Goal: Task Accomplishment & Management: Manage account settings

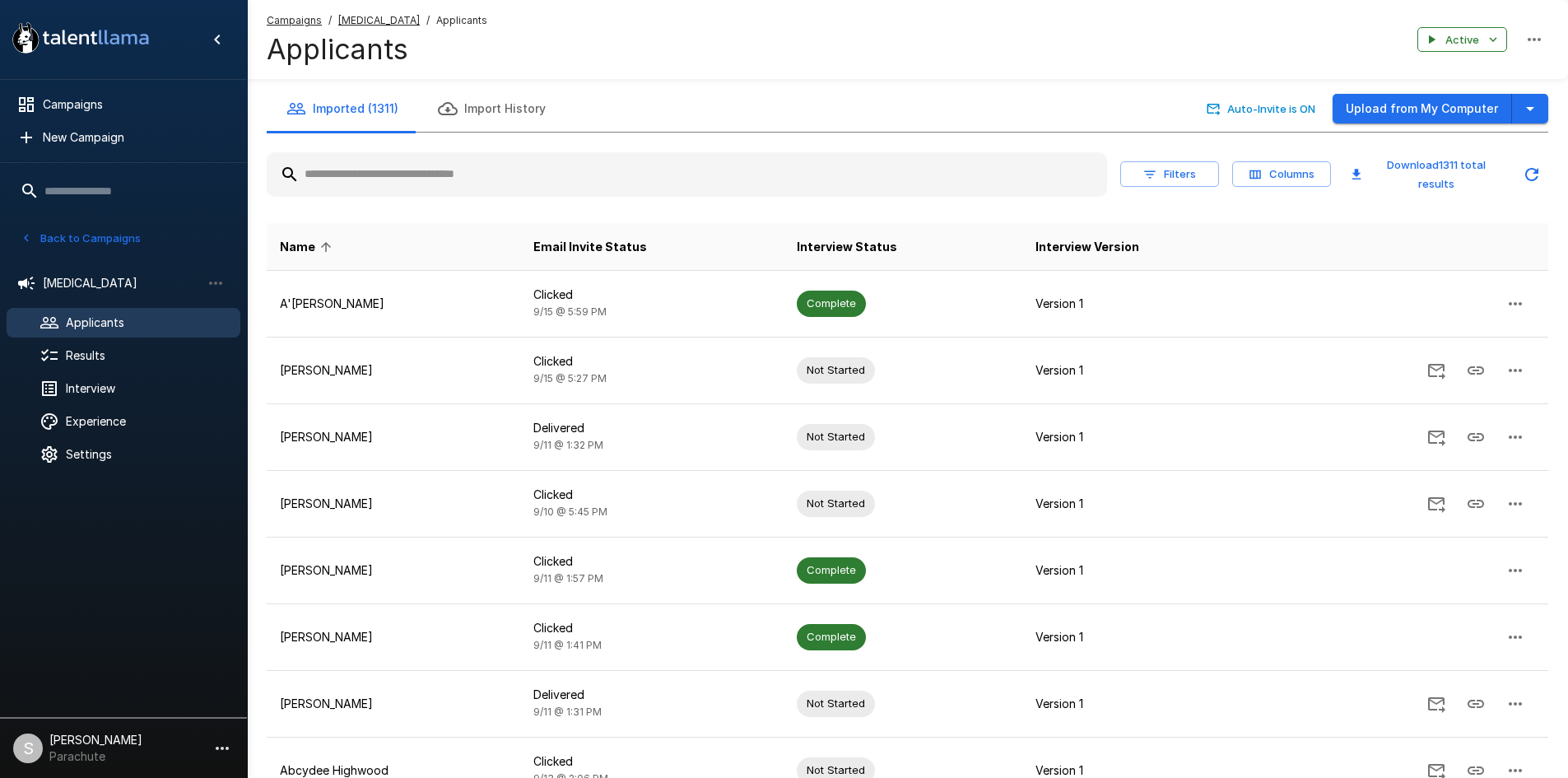
click at [392, 192] on div at bounding box center [686, 175] width 841 height 45
click at [399, 178] on input "text" at bounding box center [686, 175] width 841 height 30
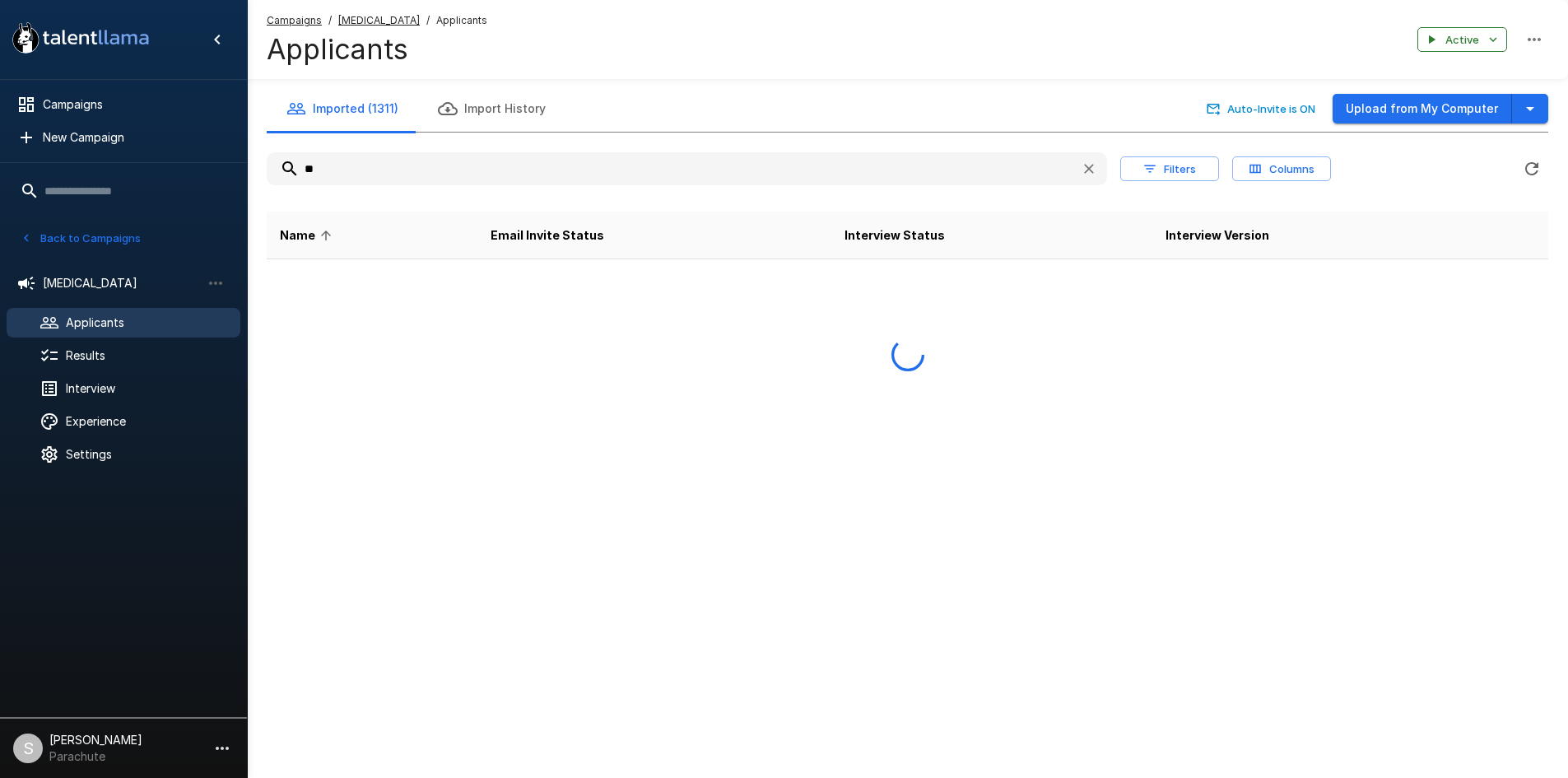
type input "*"
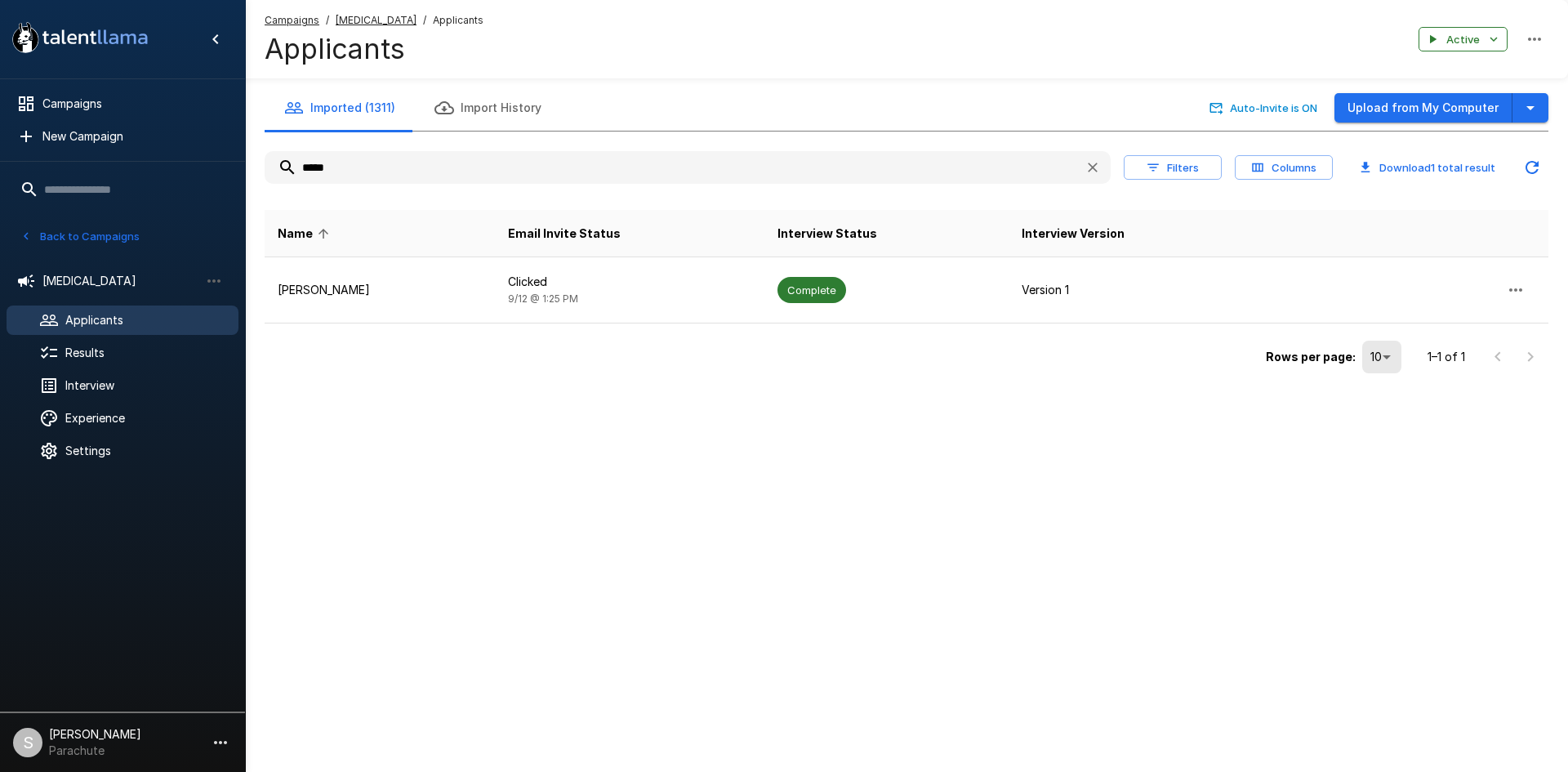
type input "*****"
click at [82, 232] on button "Back to Campaigns" at bounding box center [80, 235] width 127 height 25
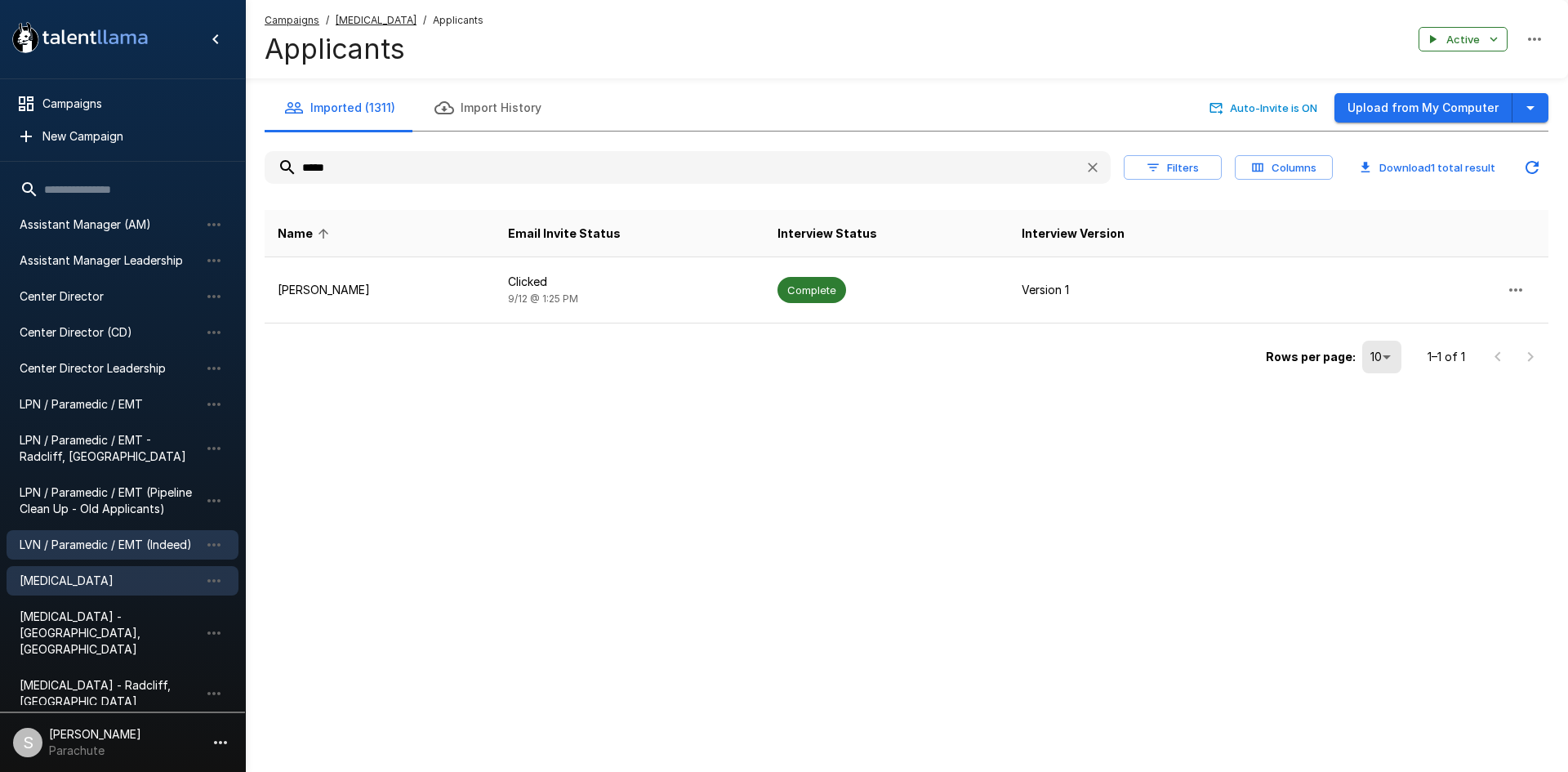
scroll to position [144, 0]
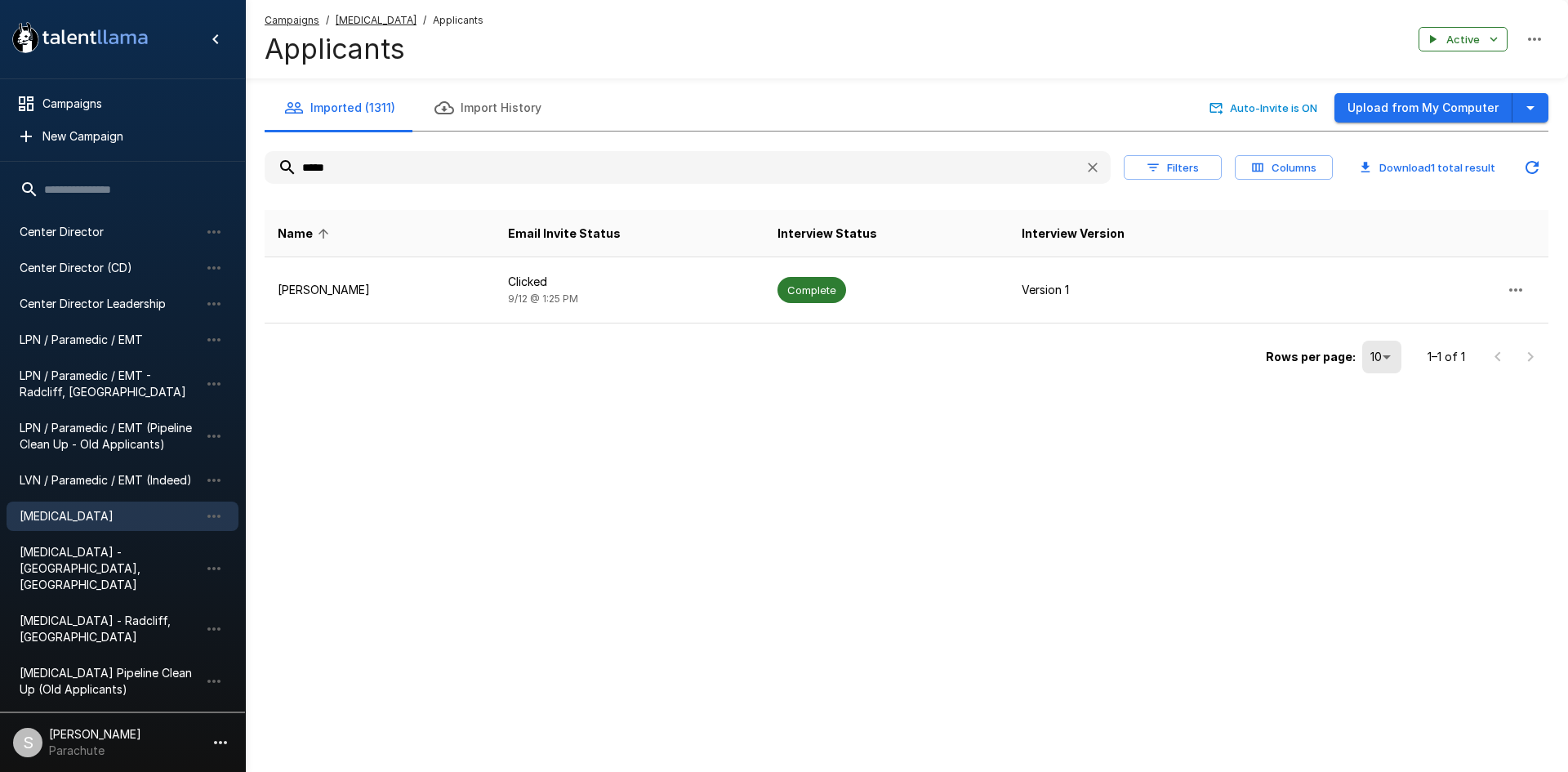
click at [112, 724] on span "Paused 7" at bounding box center [113, 733] width 187 height 19
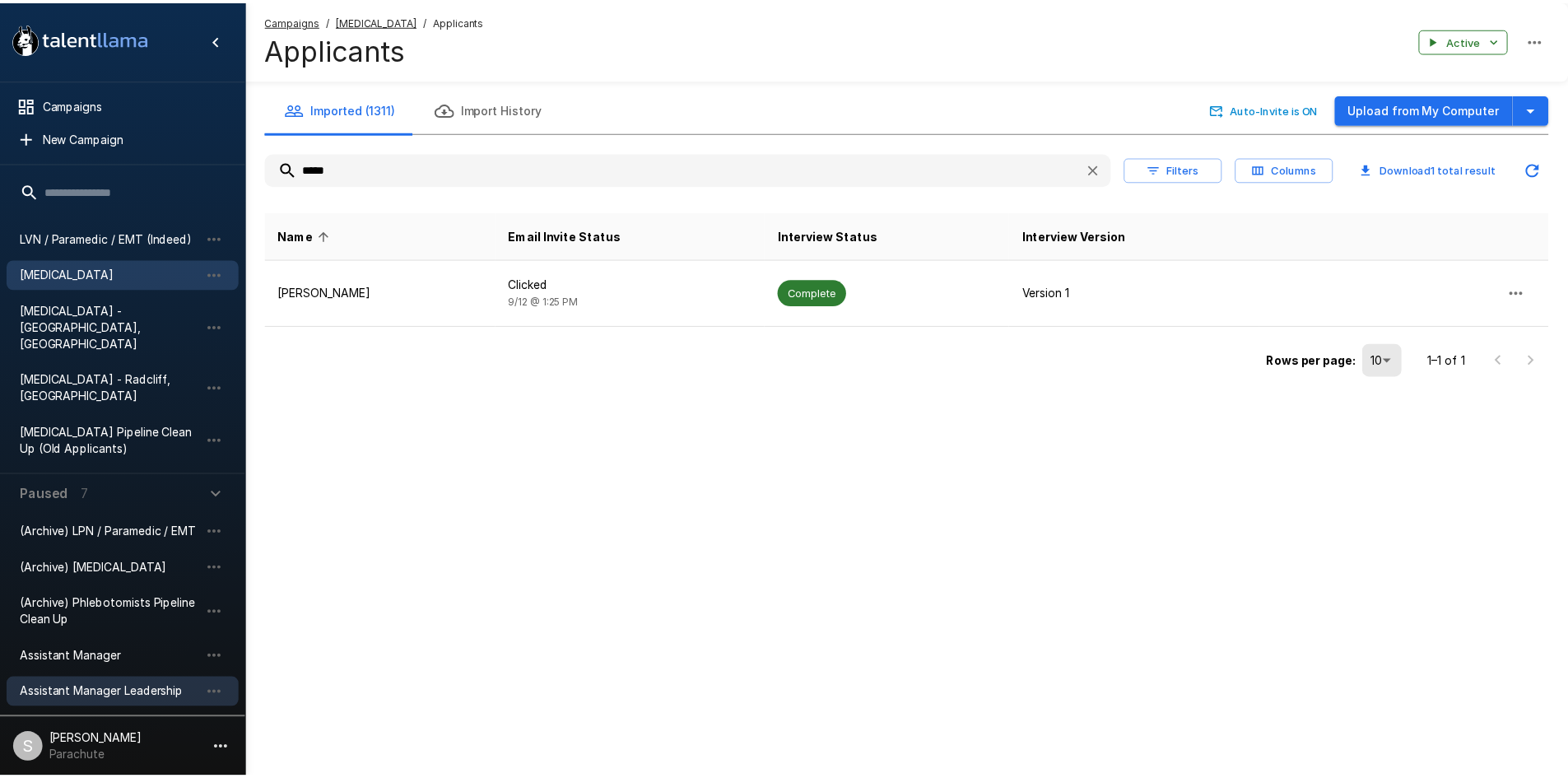
scroll to position [422, 0]
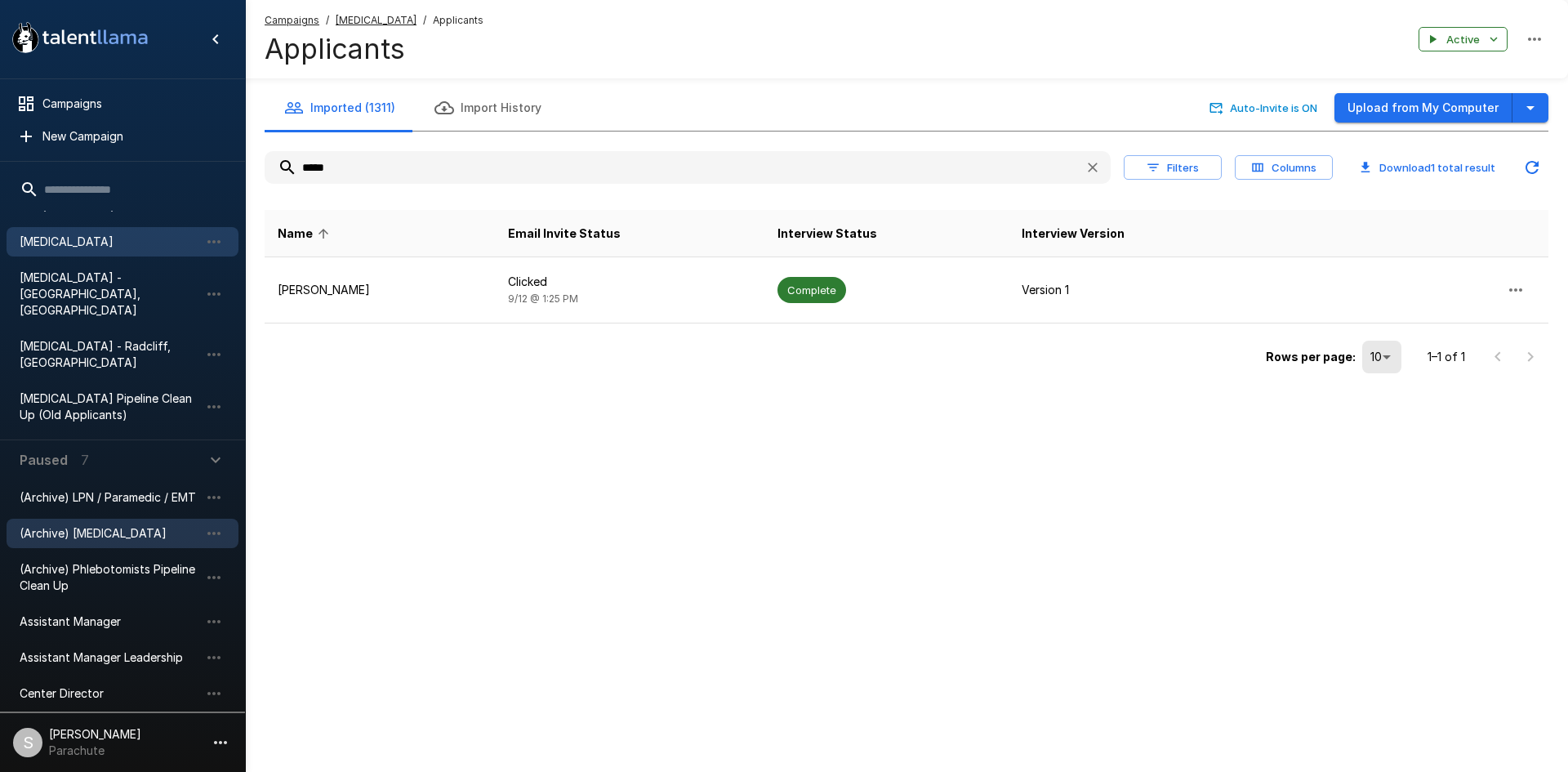
click at [100, 525] on span "(Archive) [MEDICAL_DATA]" at bounding box center [109, 534] width 180 height 17
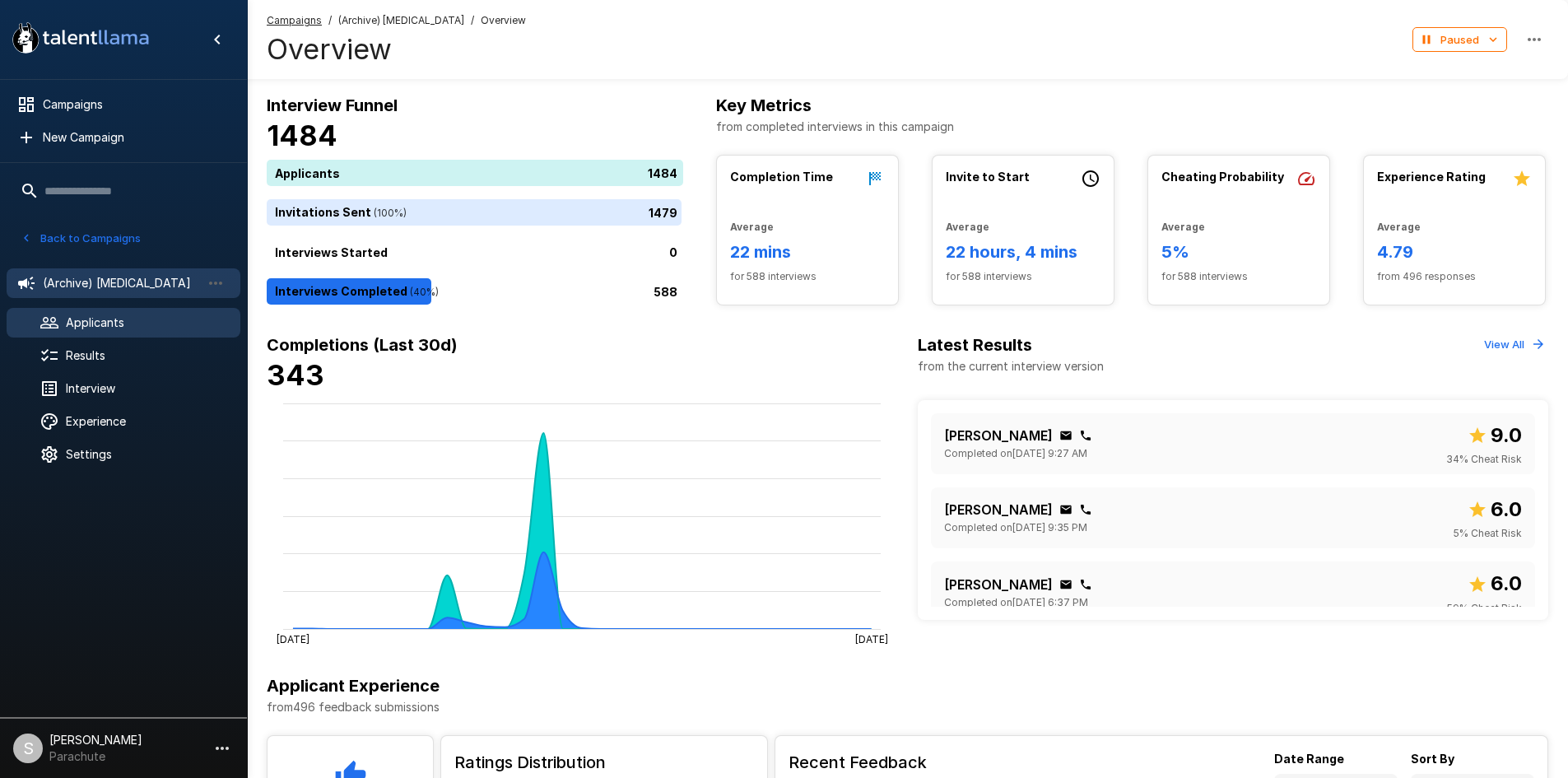
click at [155, 324] on span "Applicants" at bounding box center [146, 323] width 161 height 17
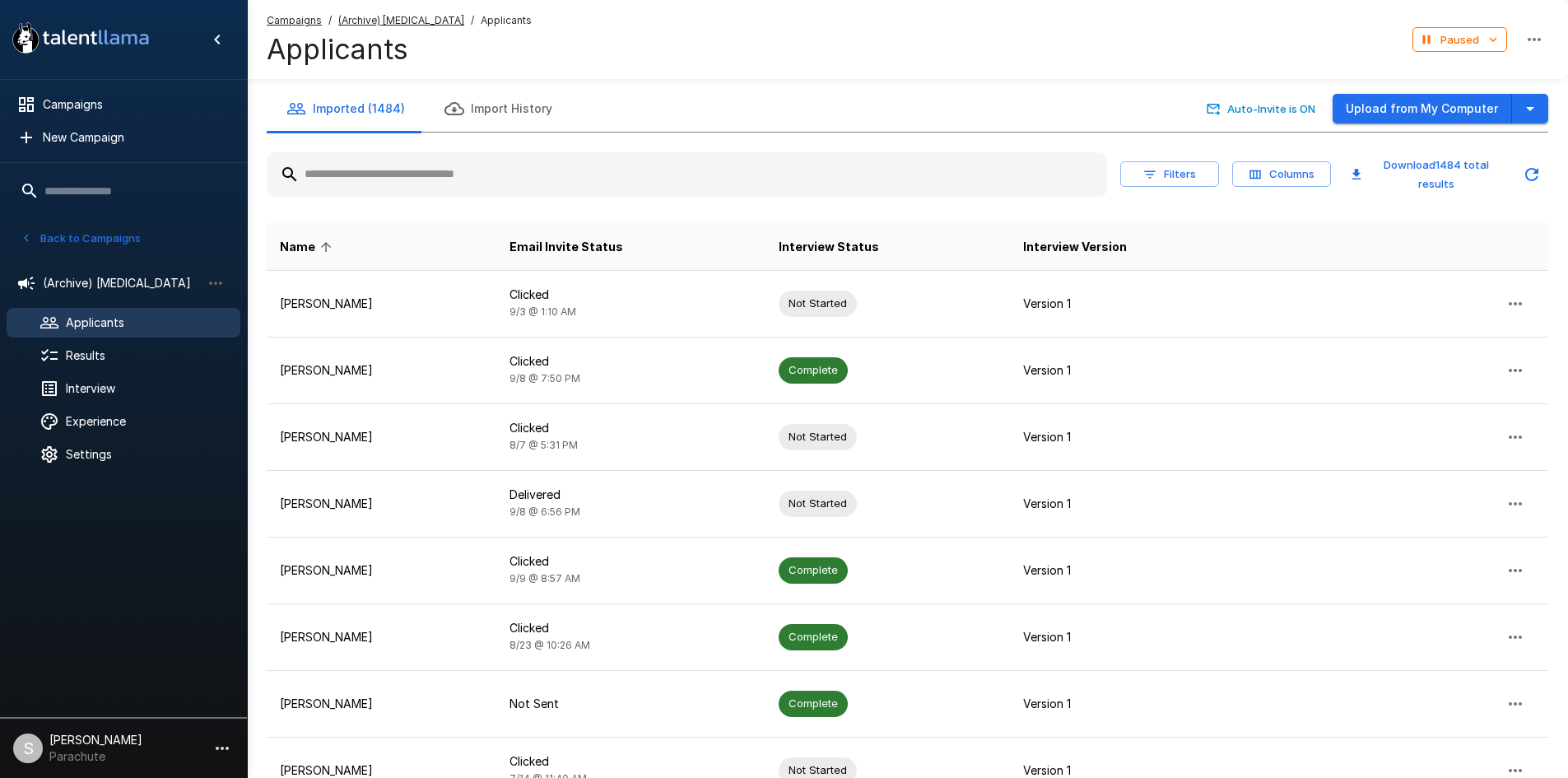
click at [409, 181] on input "text" at bounding box center [686, 175] width 841 height 30
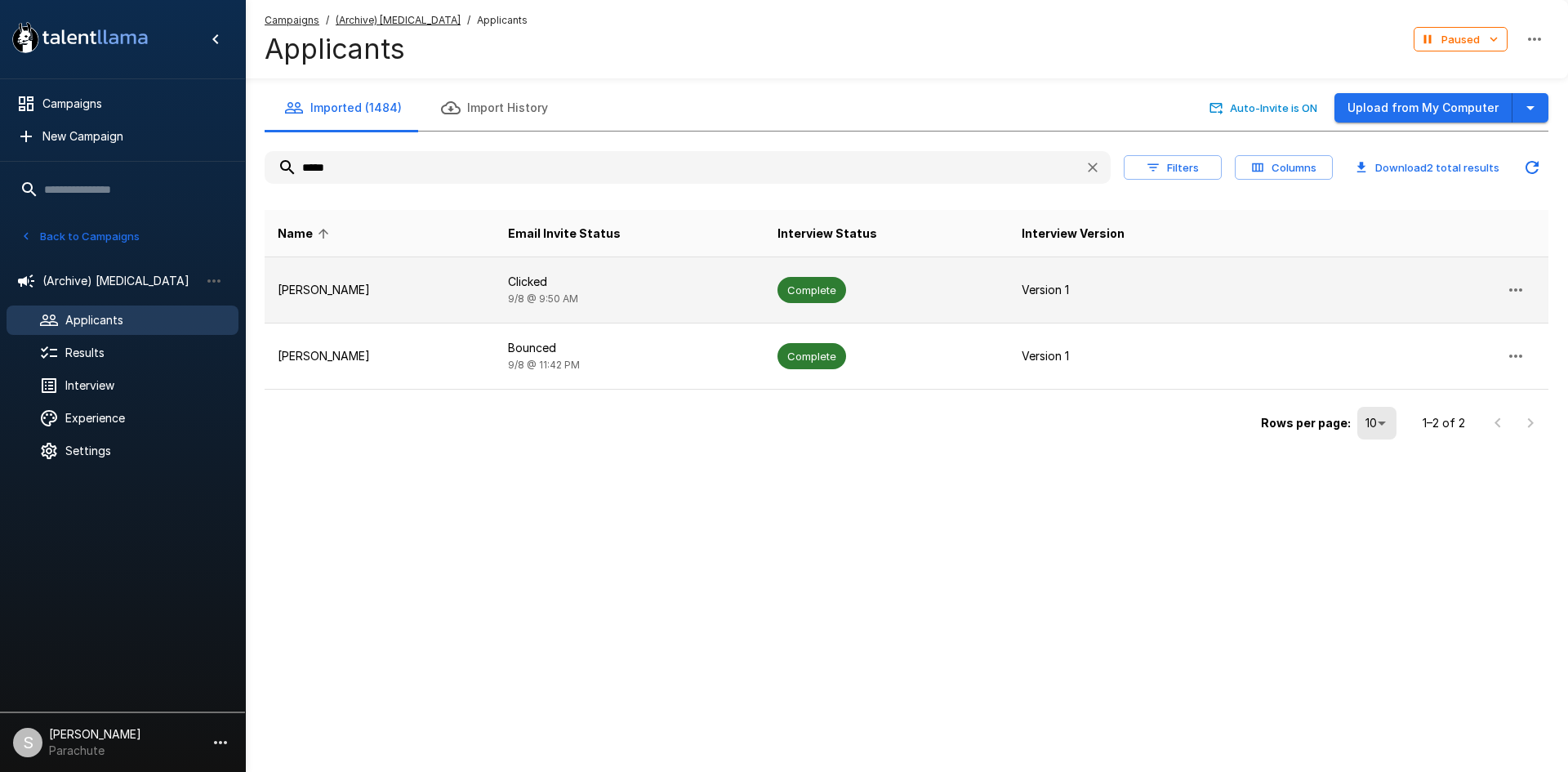
type input "*****"
click at [495, 271] on td "Clicked [DATE] 9:50 AM" at bounding box center [630, 291] width 270 height 66
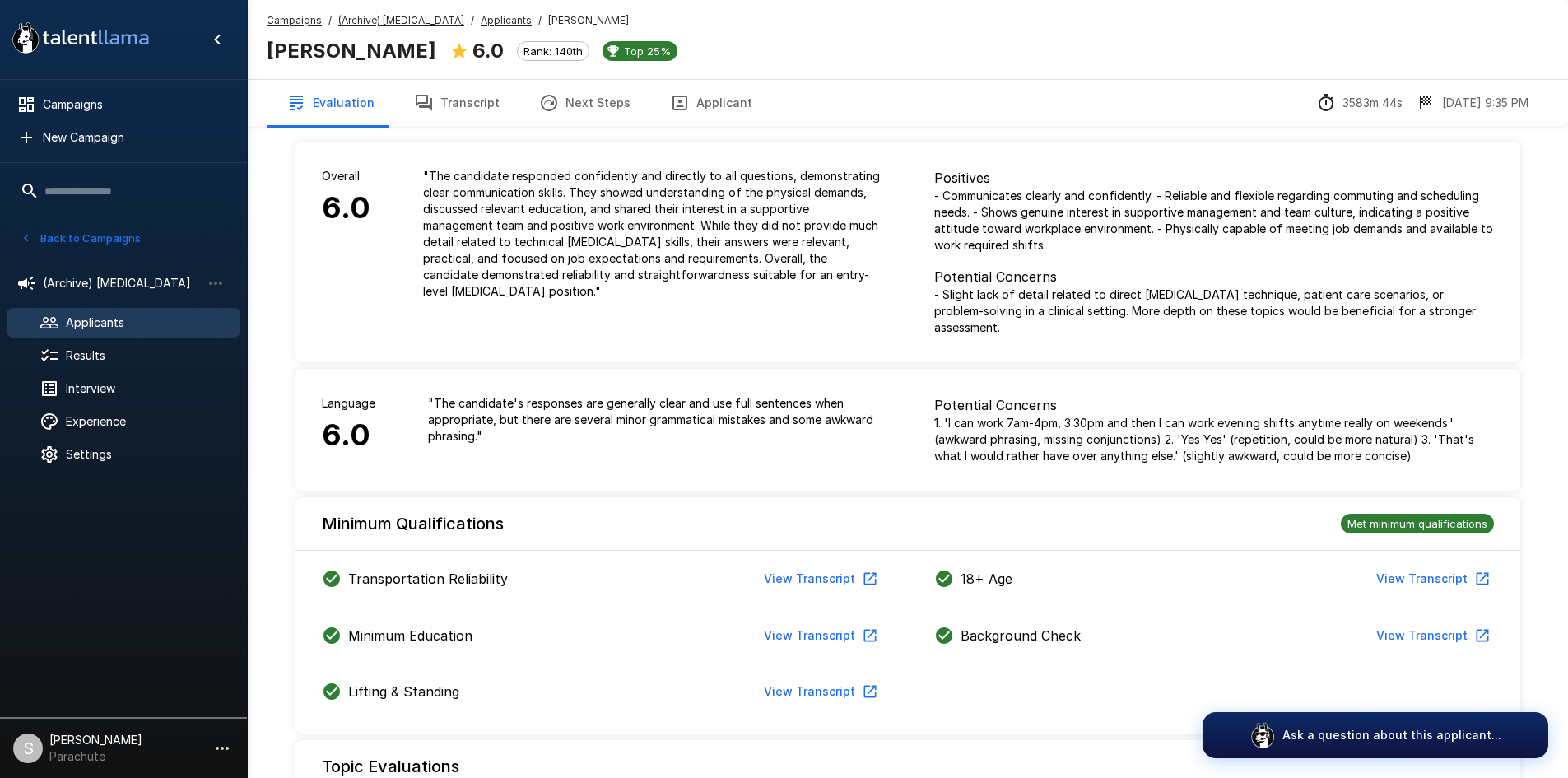
click at [462, 110] on button "Transcript" at bounding box center [457, 103] width 125 height 47
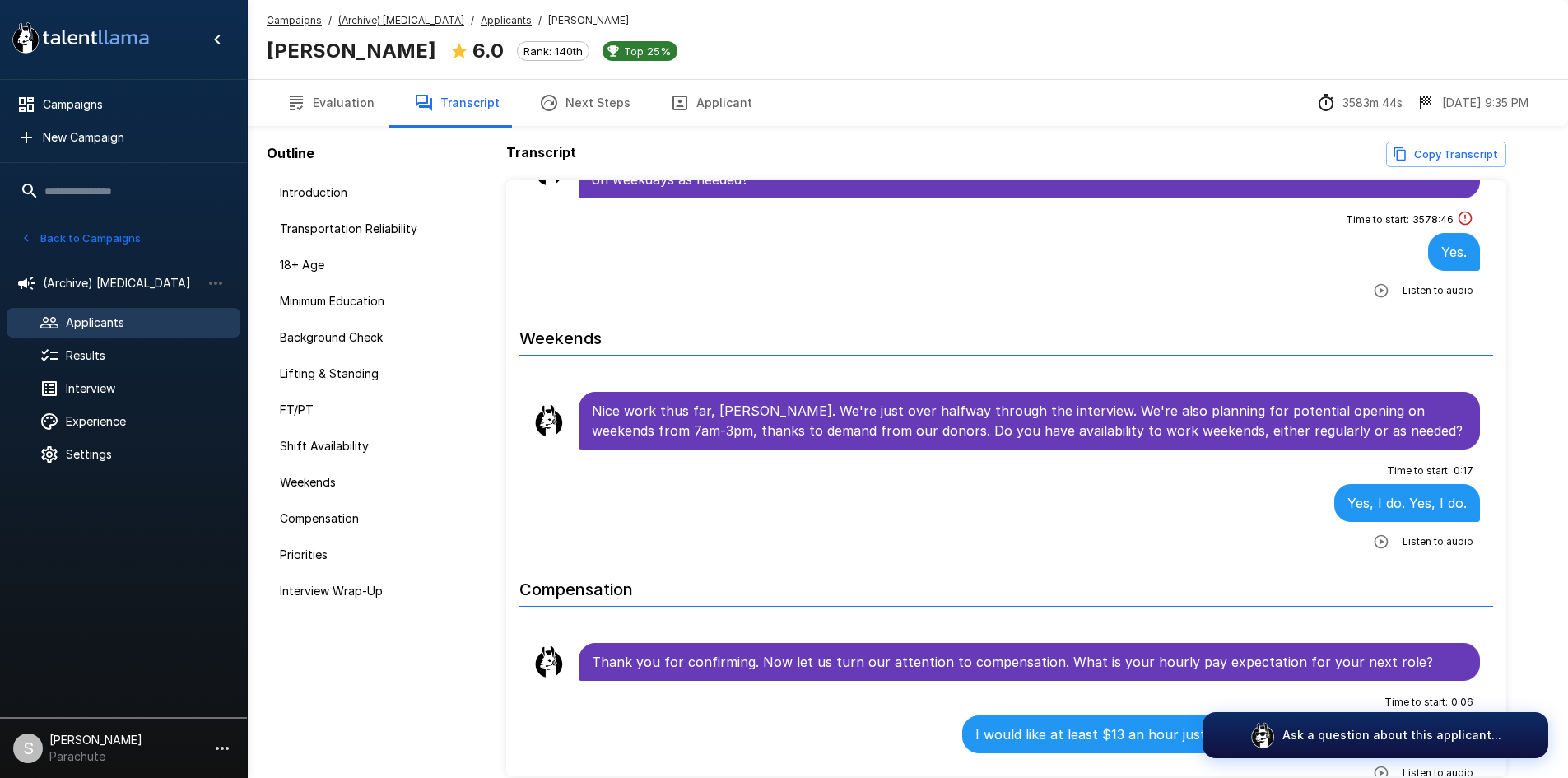
scroll to position [2221, 0]
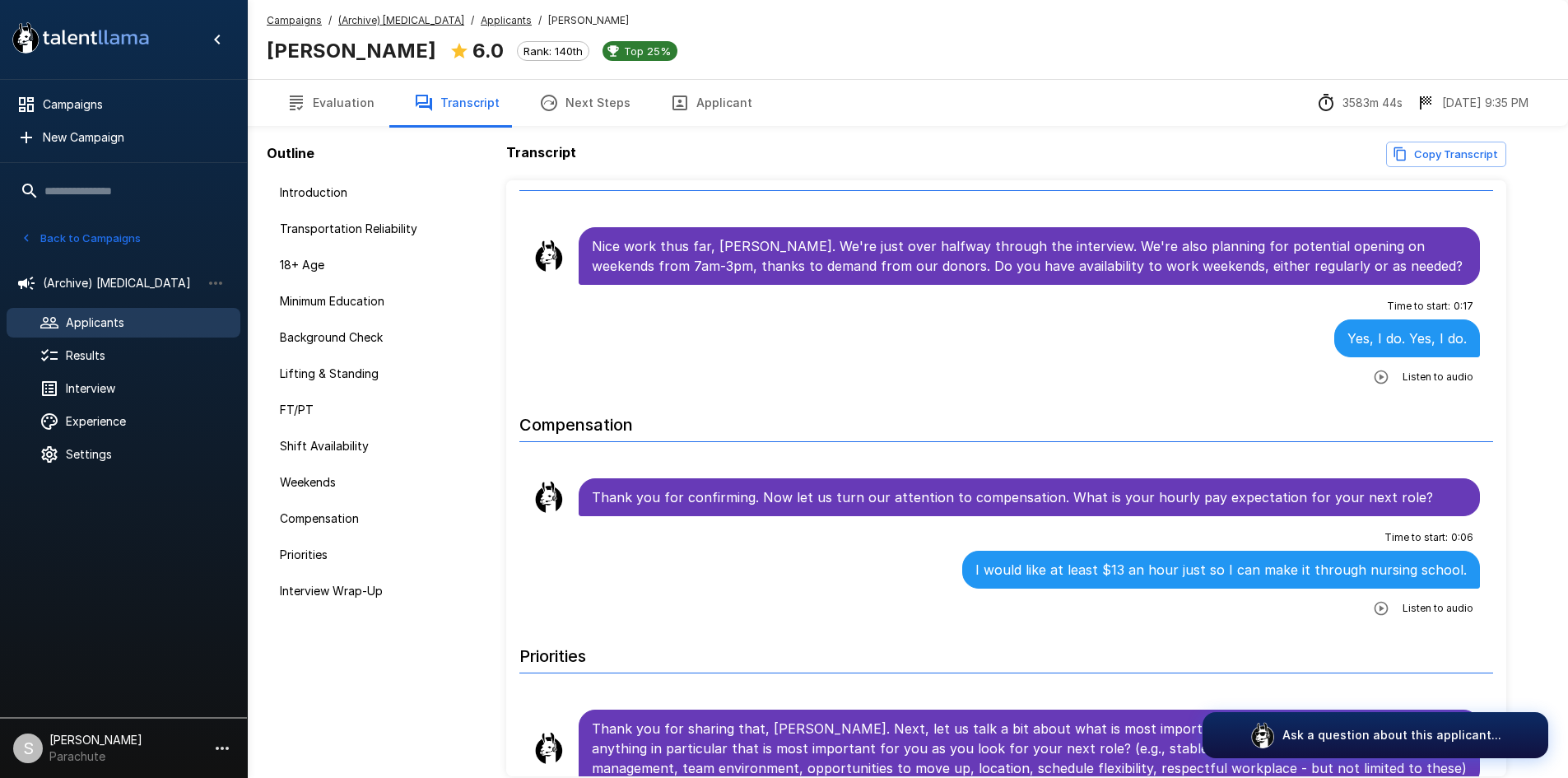
click at [483, 22] on u "Applicants" at bounding box center [506, 20] width 51 height 12
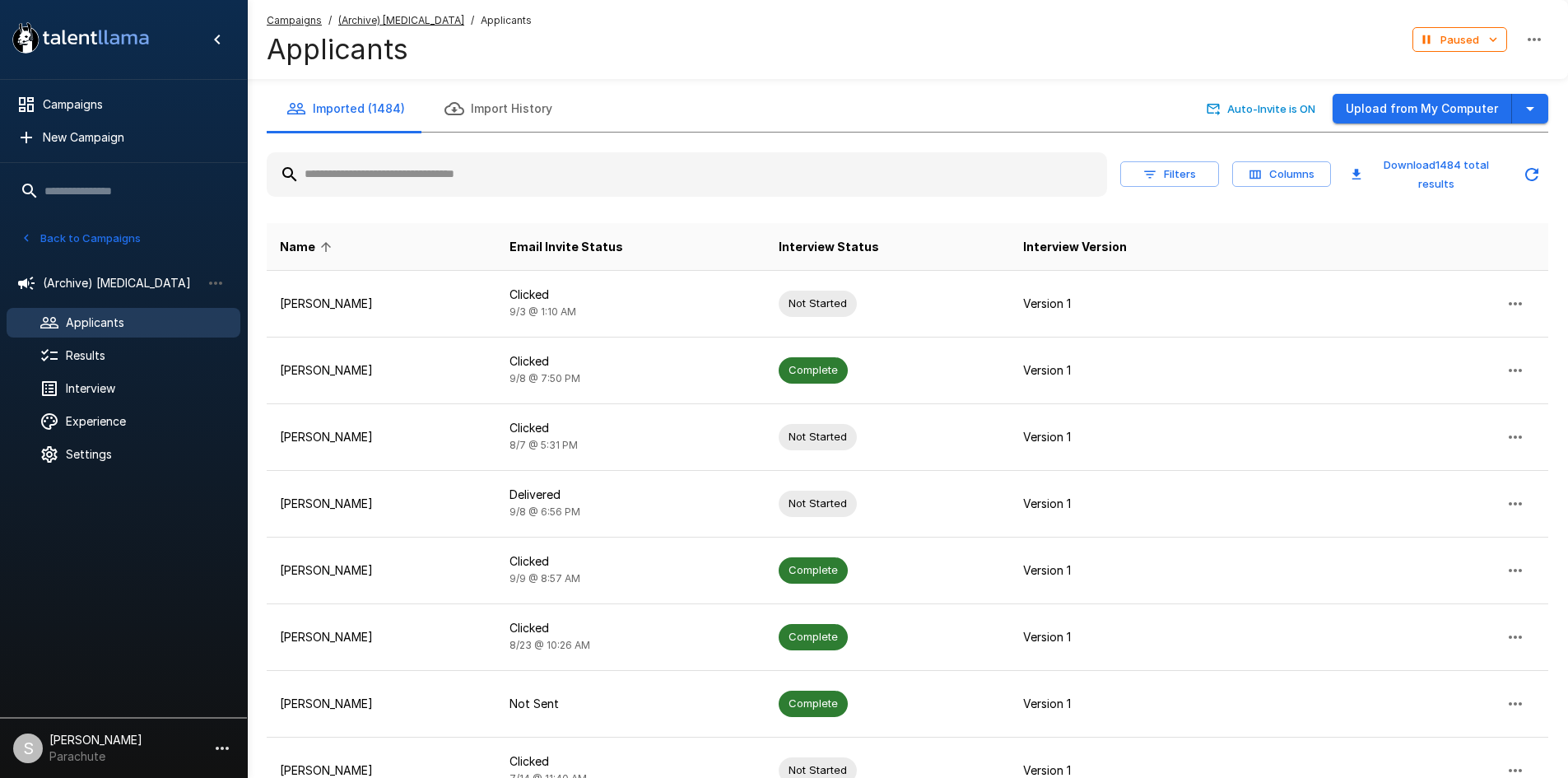
click at [324, 168] on input "text" at bounding box center [686, 175] width 841 height 30
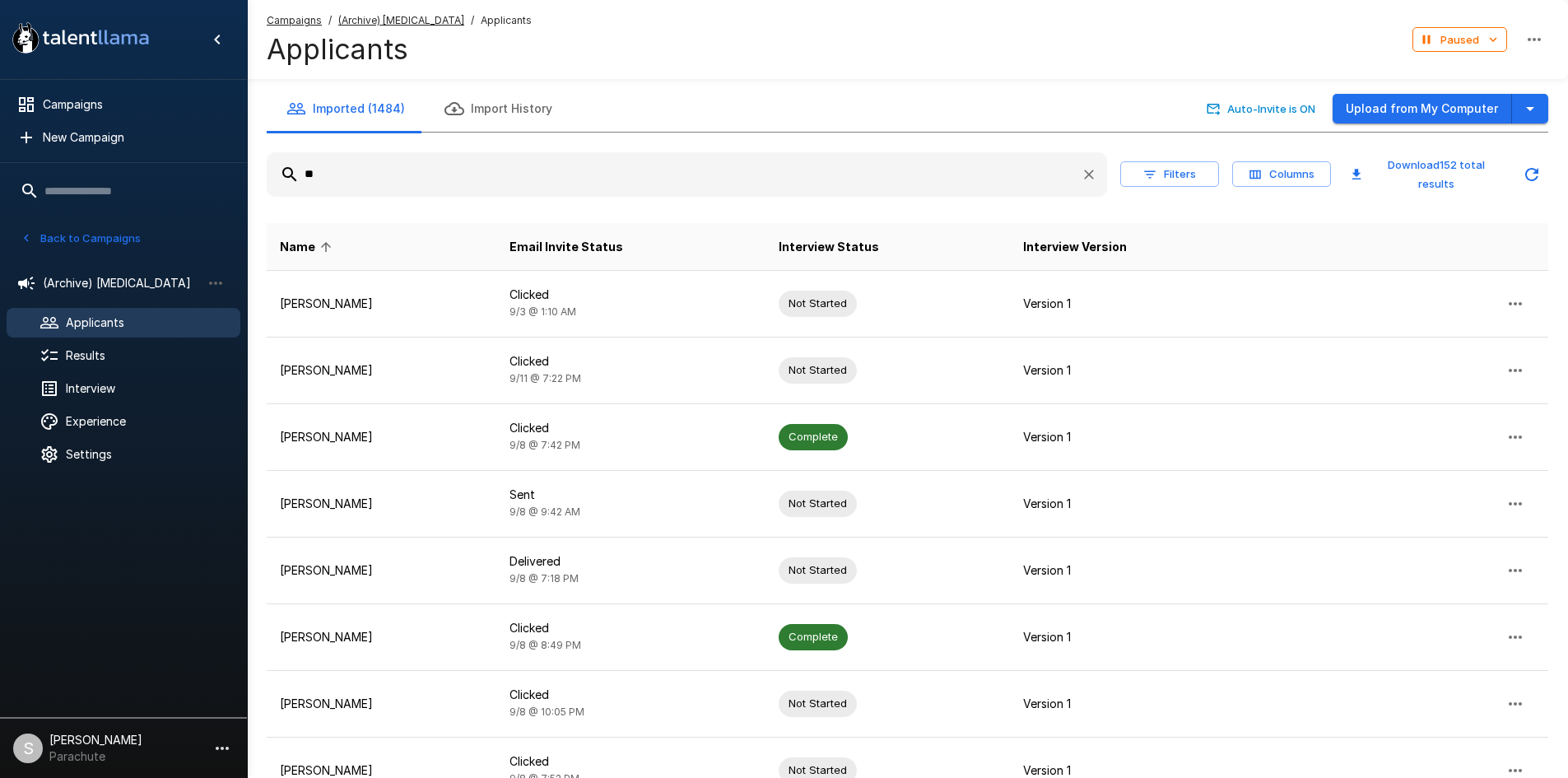
type input "*"
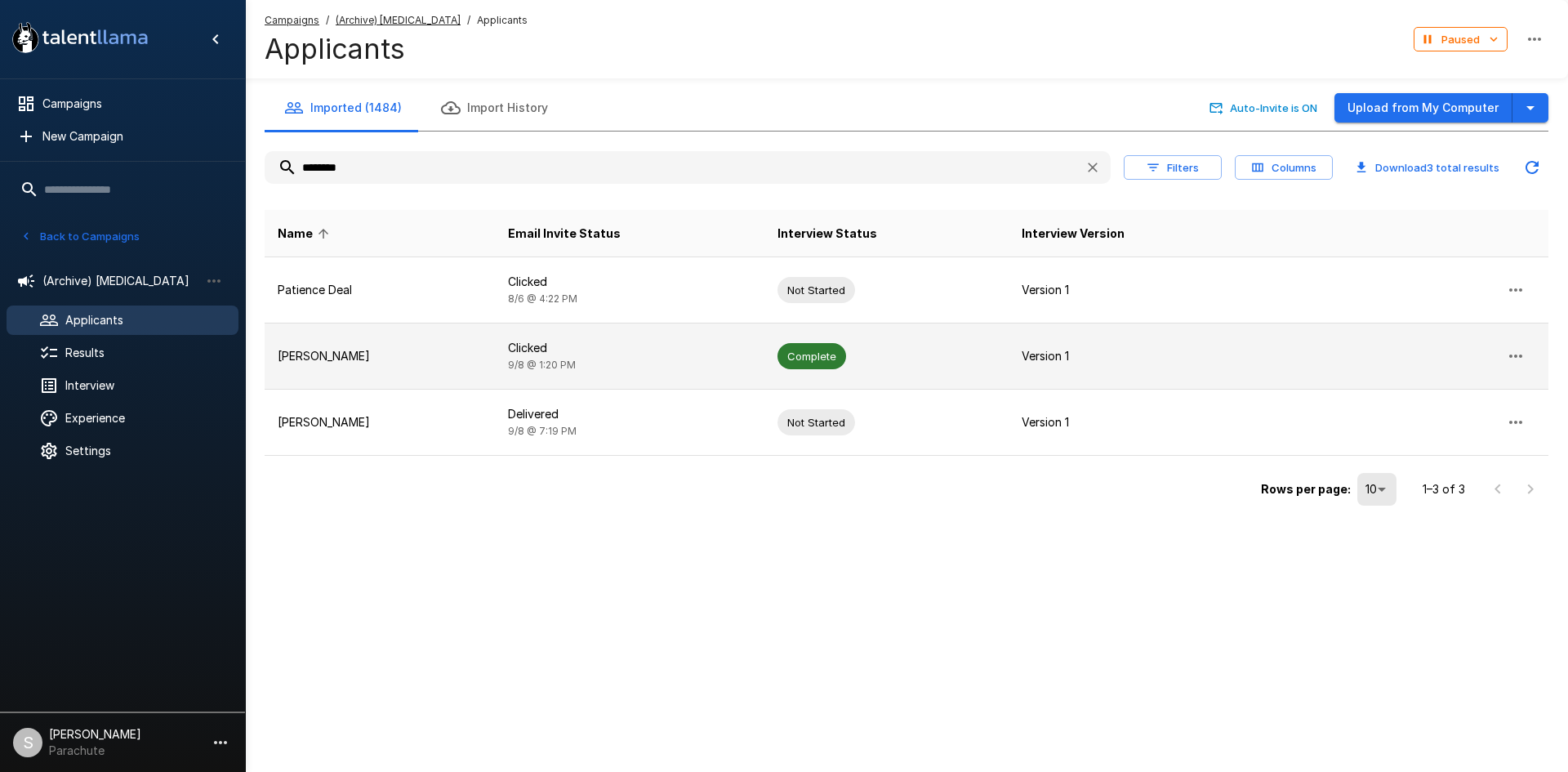
type input "********"
click at [457, 347] on td "[PERSON_NAME]" at bounding box center [379, 356] width 230 height 66
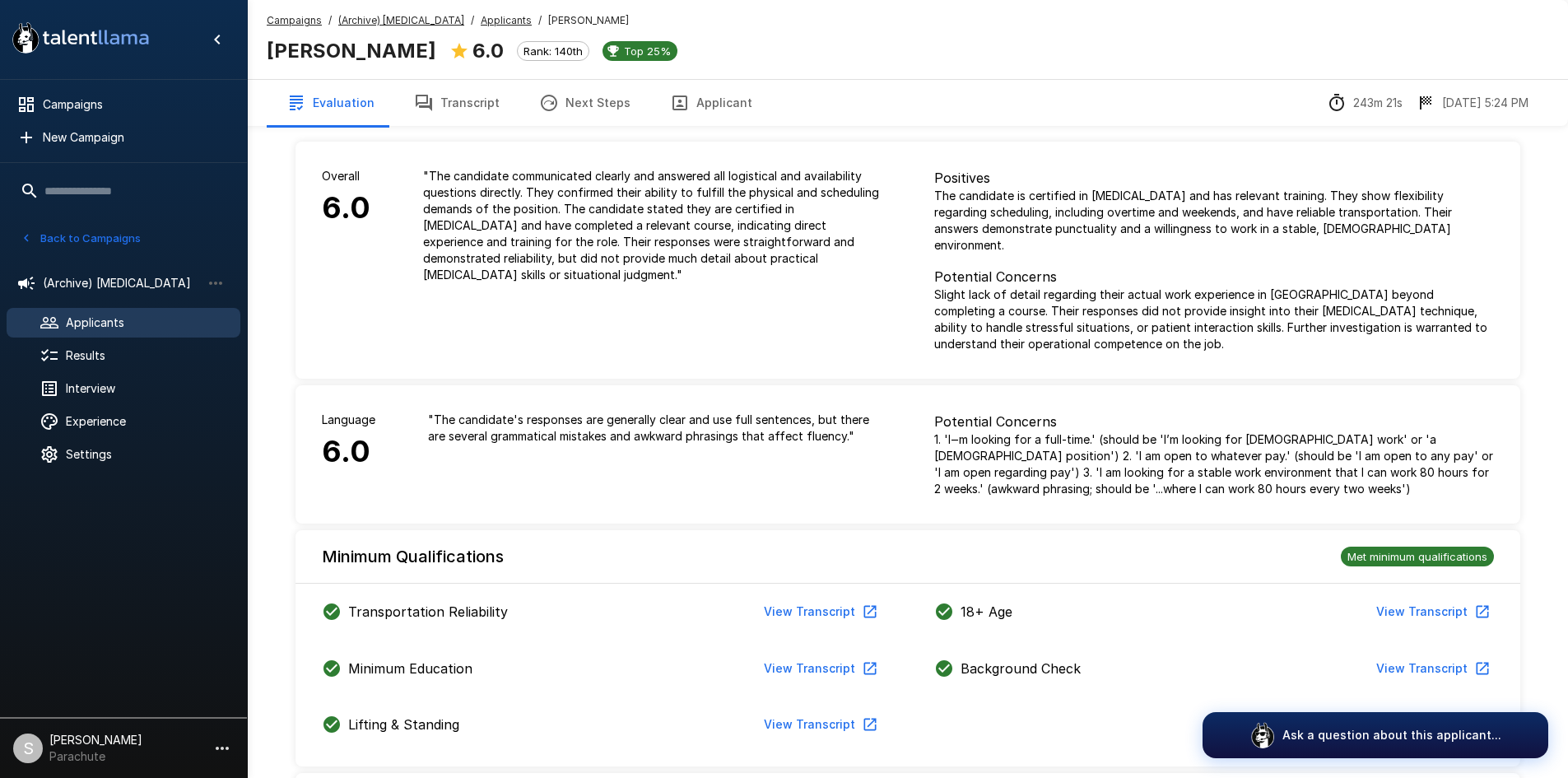
click at [447, 123] on button "Transcript" at bounding box center [457, 103] width 125 height 47
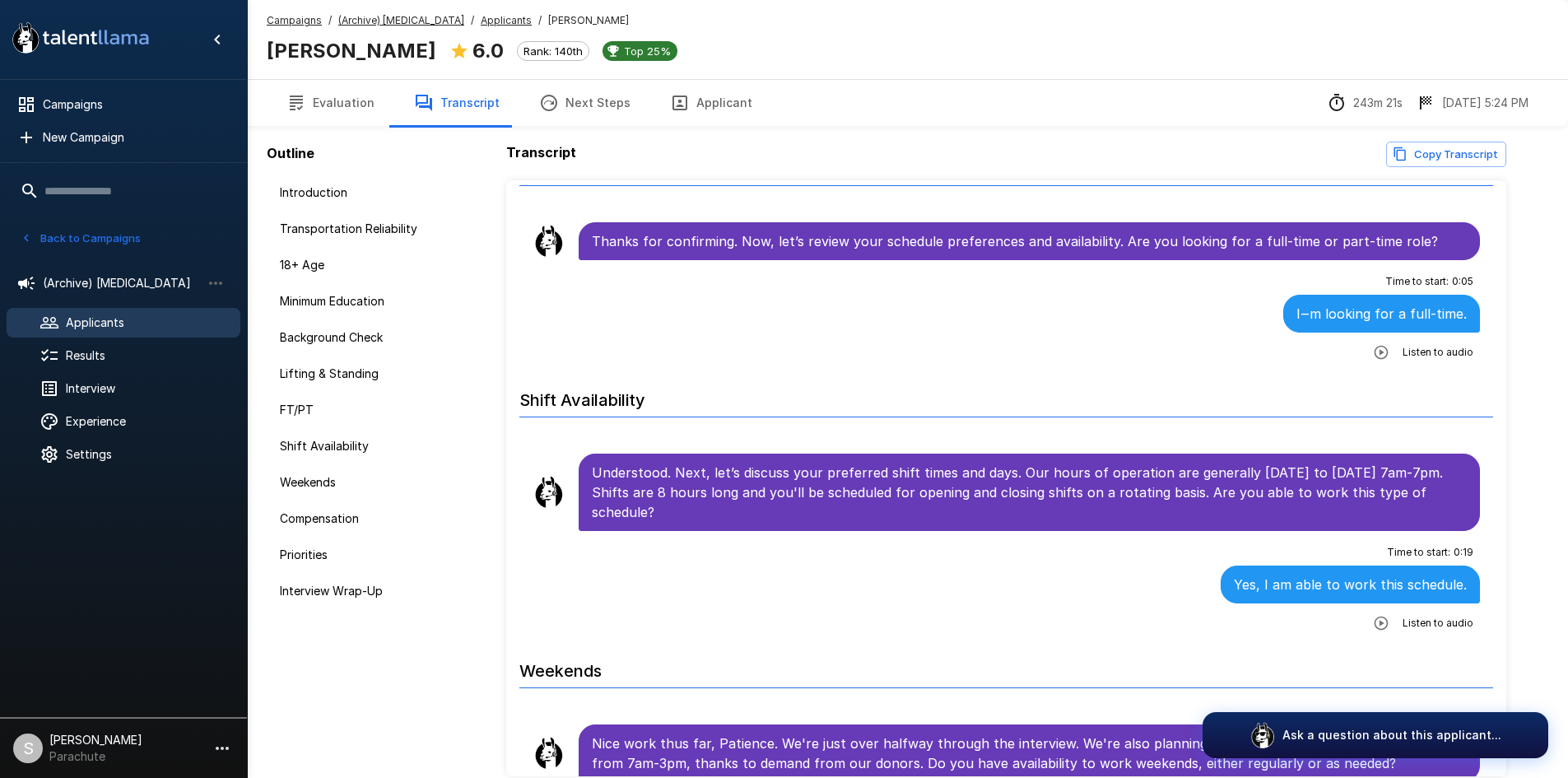
scroll to position [1893, 0]
